Goal: Transaction & Acquisition: Purchase product/service

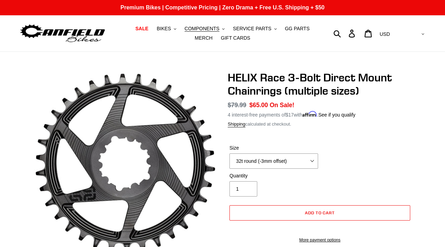
select select "32t round (-3mm offset)"
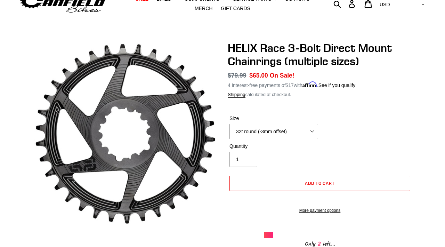
click at [314, 131] on select "28t round (-3mm offset) 30t round (-3mm offset) 32t round (-3mm offset) 34t rou…" at bounding box center [273, 131] width 89 height 15
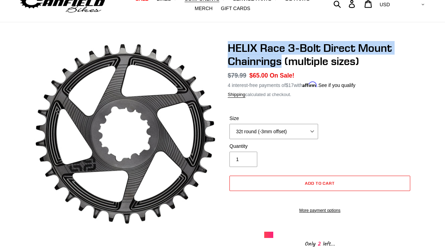
drag, startPoint x: 283, startPoint y: 67, endPoint x: 218, endPoint y: 44, distance: 68.8
click at [218, 44] on div "HELIX Race 3-Bolt Direct Mount Chainrings (multiple sizes) No reviews Regular p…" at bounding box center [314, 228] width 195 height 374
copy h1 "HELIX Race 3-Bolt Direct Mount Chainrings"
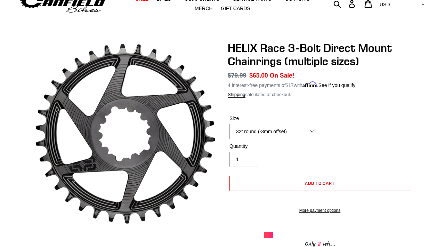
click at [356, 113] on form "Size 28t round (-3mm offset) 30t round (-3mm offset) 32t round (-3mm offset) 34…" at bounding box center [320, 162] width 184 height 117
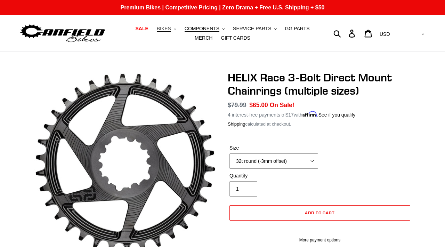
click at [157, 29] on span "BIKES" at bounding box center [164, 29] width 14 height 6
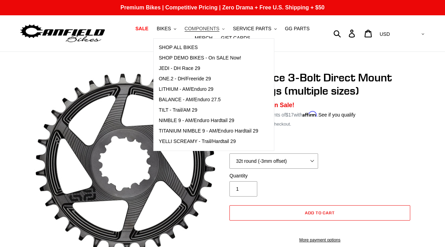
click at [206, 28] on span "COMPONENTS" at bounding box center [201, 29] width 35 height 6
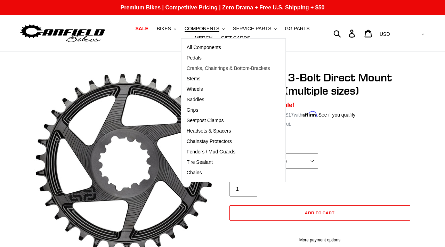
click at [216, 64] on link "Cranks, Chainrings & Bottom-Brackets" at bounding box center [228, 68] width 94 height 10
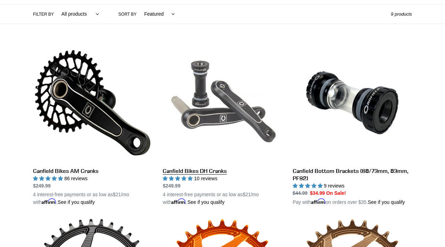
scroll to position [171, 0]
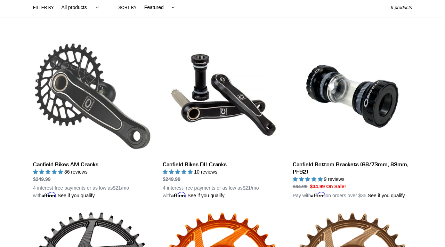
click at [98, 111] on link "Canfield Bikes AM Cranks" at bounding box center [92, 117] width 119 height 163
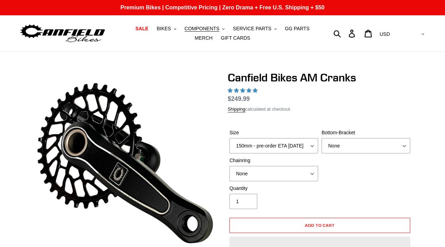
select select "highest-rating"
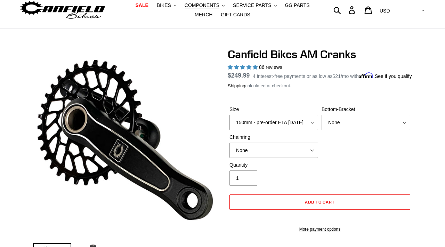
scroll to position [26, 0]
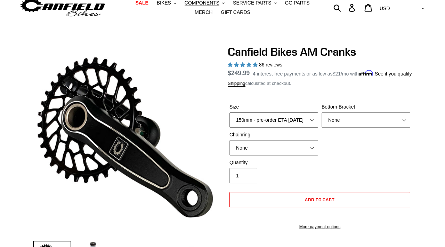
click at [263, 125] on select "150mm - pre-order ETA 9/30/25 155mm - pre-order ETA 9/30/25 160mm - pre-order E…" at bounding box center [273, 119] width 89 height 15
select select "170mm"
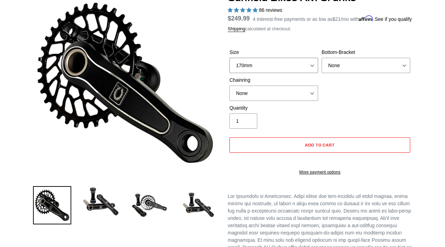
scroll to position [83, 0]
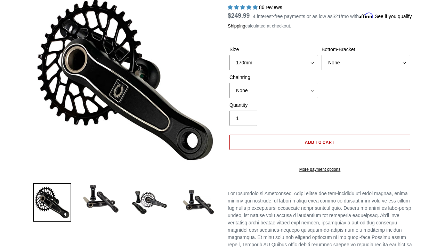
click at [329, 146] on button "Add to cart" at bounding box center [319, 141] width 181 height 15
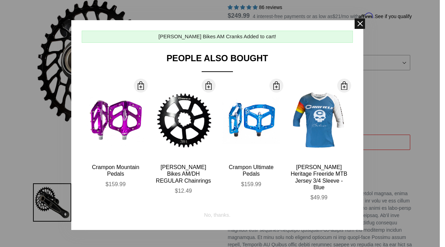
click at [358, 25] on span at bounding box center [359, 23] width 10 height 10
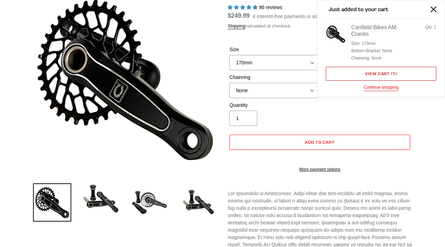
click at [364, 71] on link "View cart ( 1 )" at bounding box center [380, 74] width 110 height 14
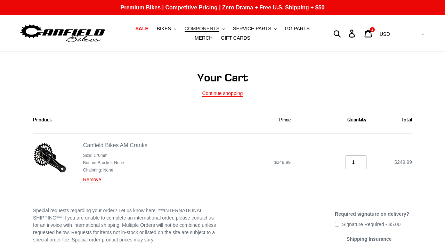
click at [192, 28] on span "COMPONENTS" at bounding box center [201, 29] width 35 height 6
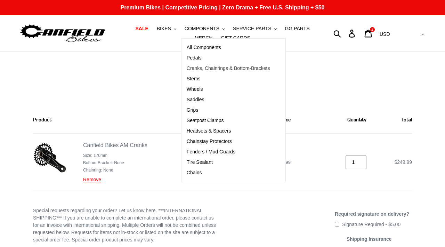
click at [204, 70] on span "Cranks, Chainrings & Bottom-Brackets" at bounding box center [228, 68] width 83 height 6
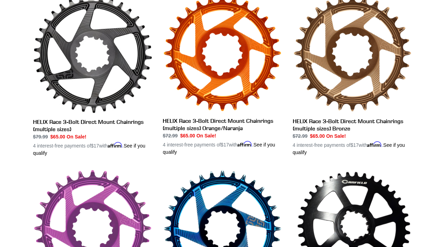
scroll to position [388, 0]
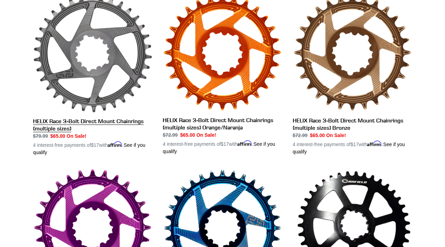
click at [107, 77] on link "HELIX Race 3-Bolt Direct Mount Chainrings (multiple sizes)" at bounding box center [92, 74] width 119 height 163
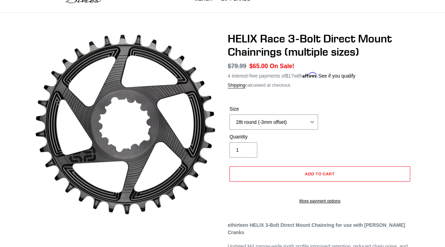
scroll to position [40, 0]
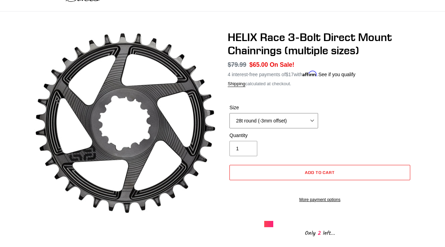
click at [243, 118] on select "28t round (-3mm offset) 30t round (-3mm offset) 32t round (-3mm offset) 34t rou…" at bounding box center [273, 120] width 89 height 15
select select "32t round (-3mm offset)"
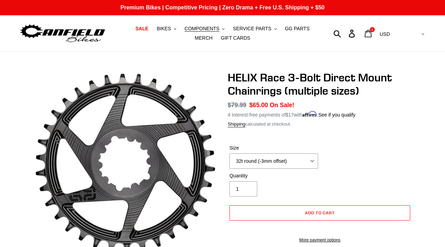
click at [372, 34] on icon at bounding box center [368, 34] width 8 height 8
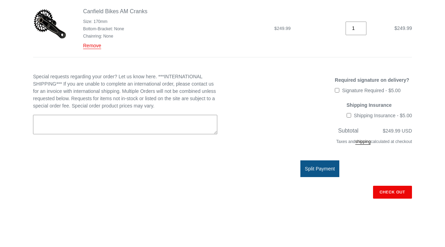
scroll to position [135, 0]
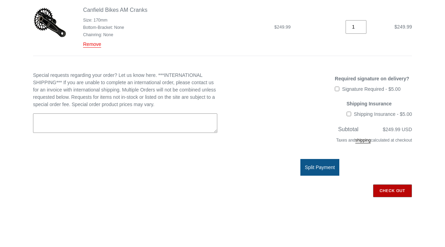
click at [388, 188] on input "Check out" at bounding box center [392, 190] width 39 height 13
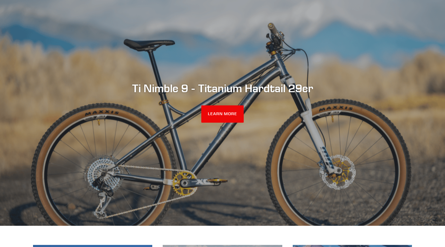
scroll to position [71, 0]
